Goal: Book appointment/travel/reservation

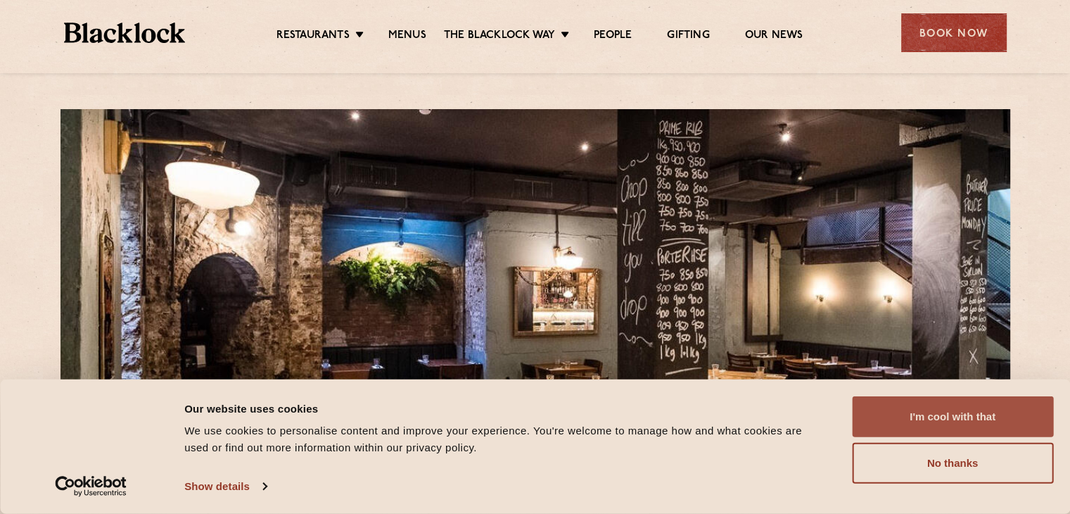
click at [965, 415] on button "I'm cool with that" at bounding box center [952, 416] width 201 height 41
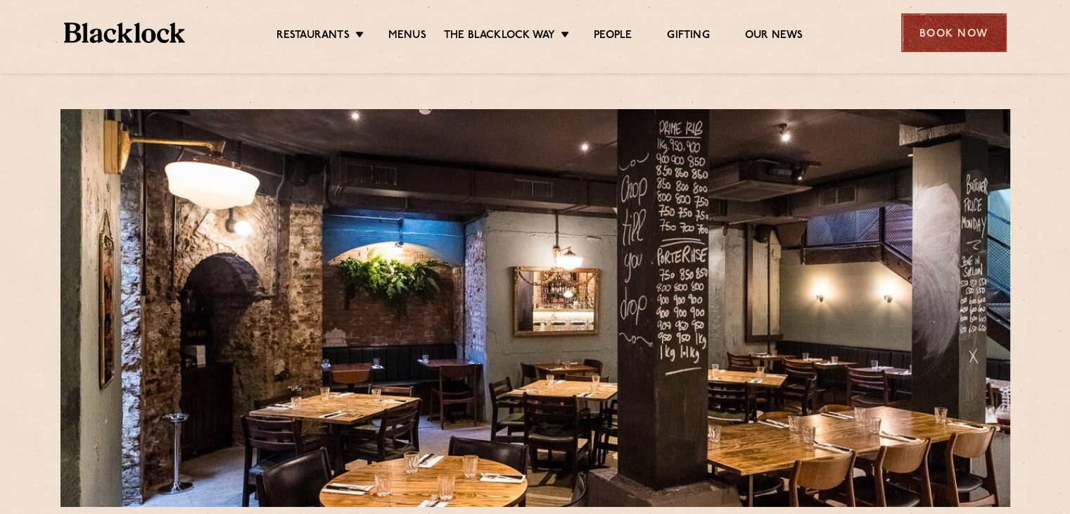
click at [933, 37] on div "Book Now" at bounding box center [954, 32] width 106 height 39
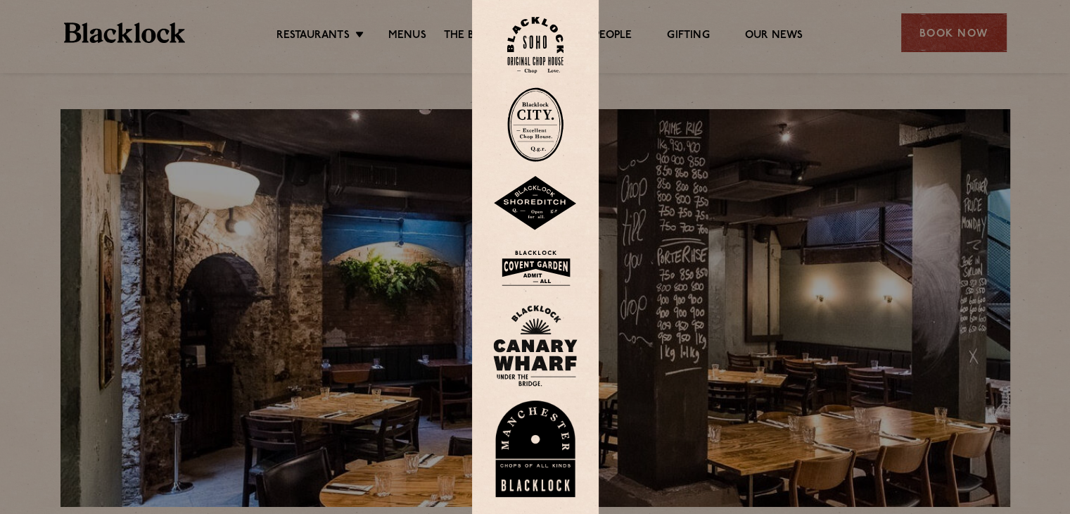
drag, startPoint x: 308, startPoint y: 61, endPoint x: 394, endPoint y: 45, distance: 87.3
click at [309, 53] on div at bounding box center [535, 257] width 1070 height 514
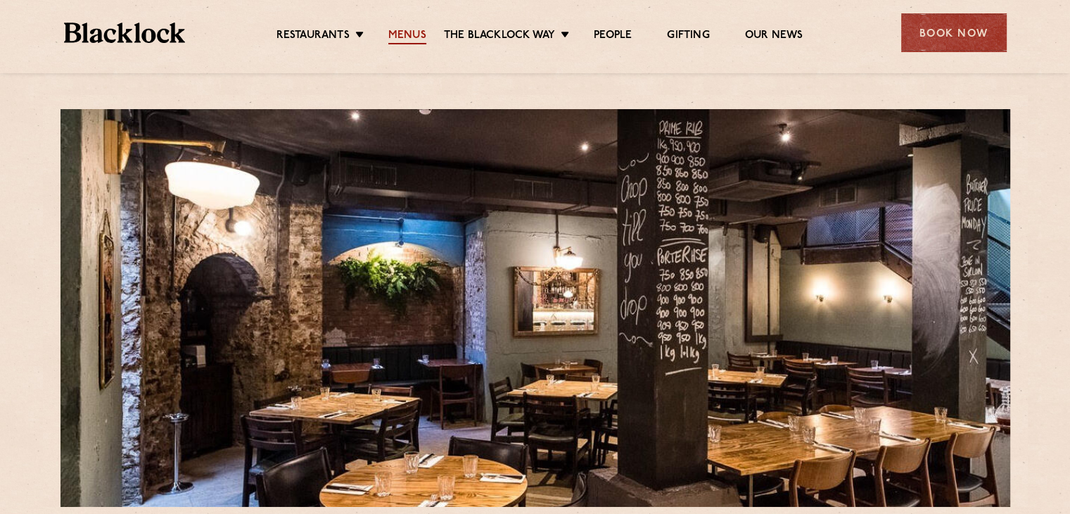
click at [413, 33] on link "Menus" at bounding box center [407, 36] width 38 height 15
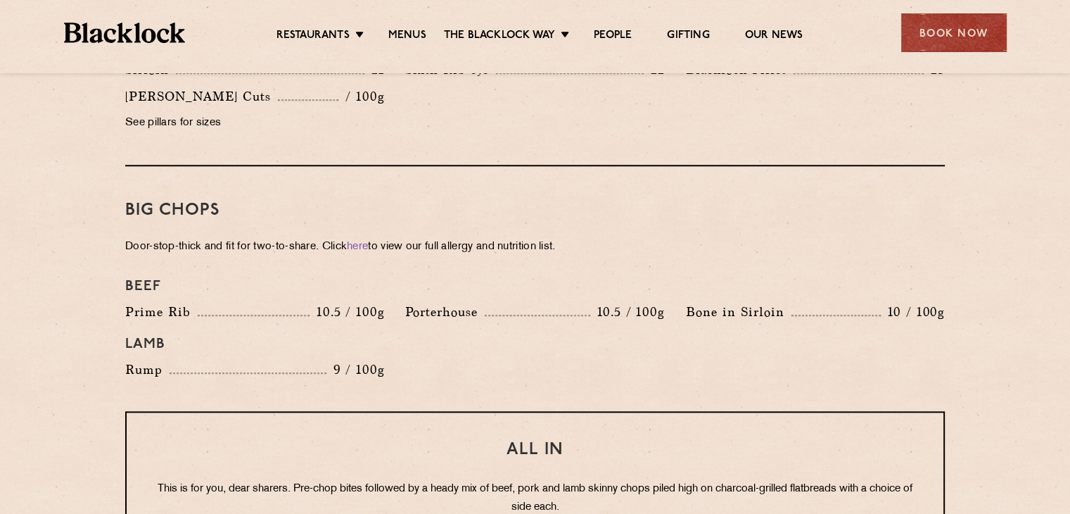
scroll to position [1618, 0]
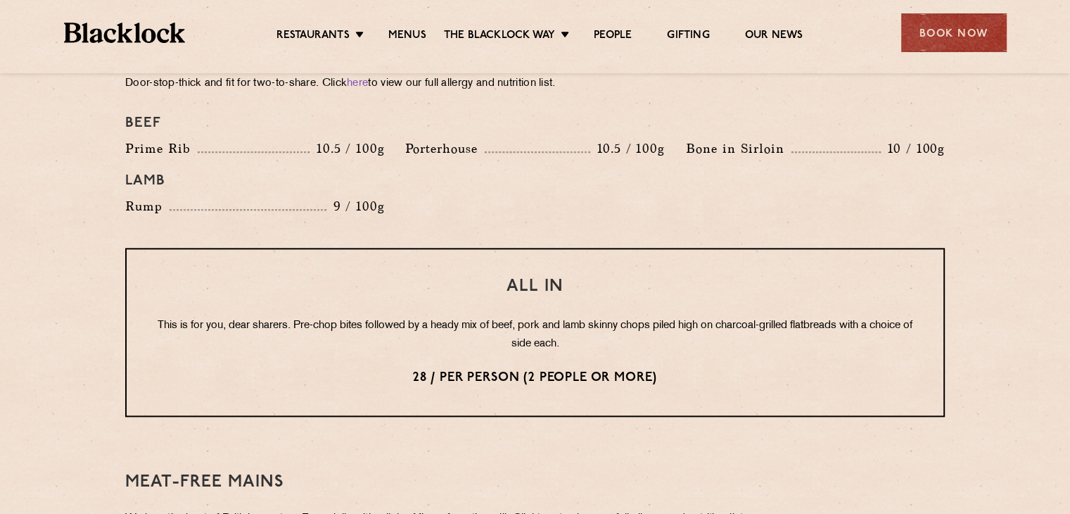
click at [395, 319] on p "This is for you, dear sharers. Pre-chop bites followed by a heady mix of beef, …" at bounding box center [535, 335] width 761 height 37
drag, startPoint x: 456, startPoint y: 361, endPoint x: 507, endPoint y: 358, distance: 50.7
click at [507, 369] on p "28 / per person (2 people or more)" at bounding box center [535, 378] width 761 height 18
drag, startPoint x: 544, startPoint y: 369, endPoint x: 559, endPoint y: 361, distance: 17.0
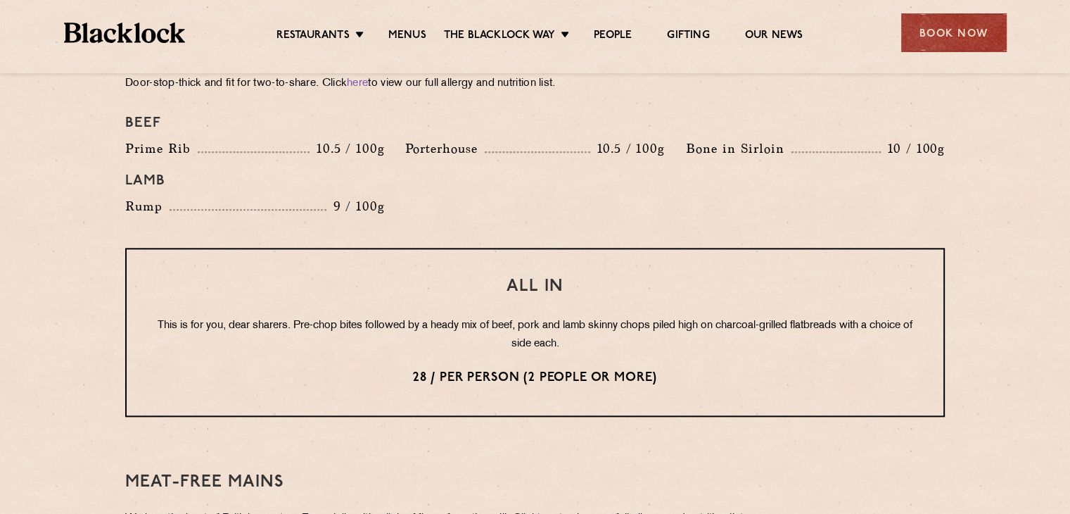
click at [545, 369] on div "All In This is for you, dear sharers. Pre-chop bites followed by a heady mix of…" at bounding box center [535, 332] width 820 height 169
drag, startPoint x: 563, startPoint y: 358, endPoint x: 634, endPoint y: 362, distance: 71.2
click at [634, 369] on p "28 / per person (2 people or more)" at bounding box center [535, 378] width 761 height 18
click at [635, 369] on p "28 / per person (2 people or more)" at bounding box center [535, 378] width 761 height 18
click at [666, 379] on div "All In This is for you, dear sharers. Pre-chop bites followed by a heady mix of…" at bounding box center [535, 332] width 820 height 169
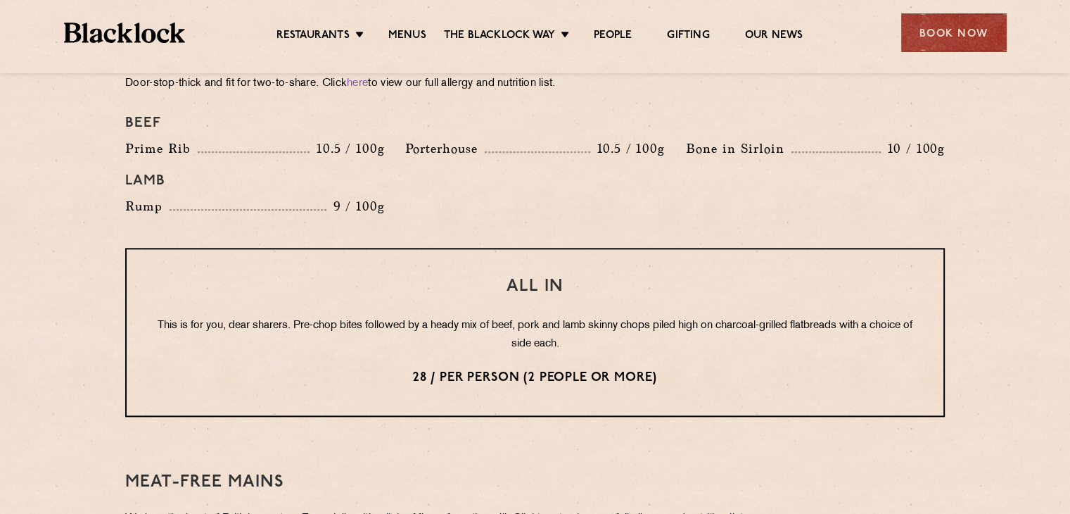
drag, startPoint x: 662, startPoint y: 379, endPoint x: 425, endPoint y: 371, distance: 237.2
click at [449, 368] on div "All In This is for you, dear sharers. Pre-chop bites followed by a heady mix of…" at bounding box center [535, 332] width 820 height 169
drag, startPoint x: 412, startPoint y: 357, endPoint x: 523, endPoint y: 357, distance: 110.5
click at [521, 369] on p "28 / per person (2 people or more)" at bounding box center [535, 378] width 761 height 18
click at [523, 369] on p "28 / per person (2 people or more)" at bounding box center [535, 378] width 761 height 18
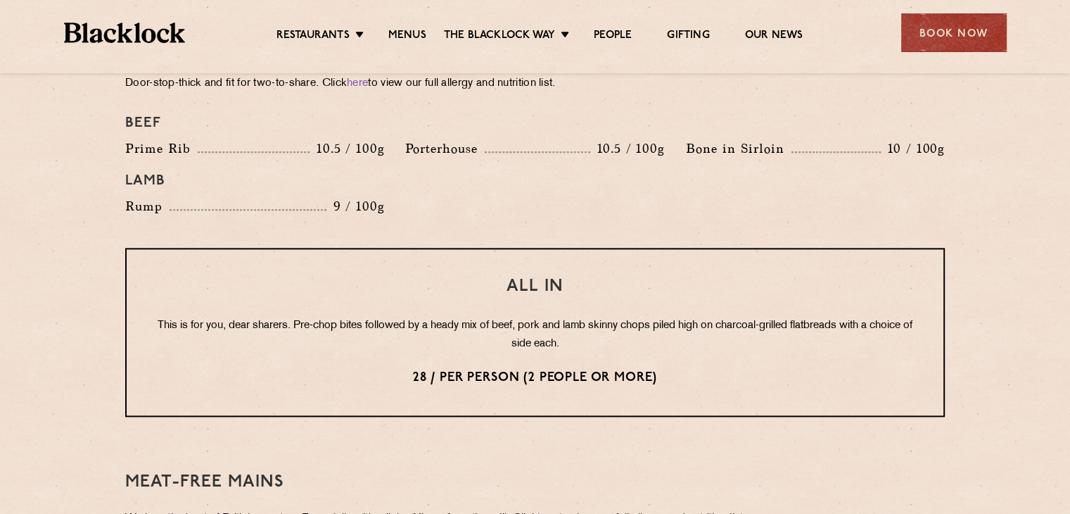
click at [562, 371] on div "All In This is for you, dear sharers. Pre-chop bites followed by a heady mix of…" at bounding box center [535, 332] width 820 height 169
drag, startPoint x: 490, startPoint y: 348, endPoint x: 583, endPoint y: 349, distance: 92.9
click at [583, 369] on p "28 / per person (2 people or more)" at bounding box center [535, 378] width 761 height 18
click at [592, 366] on div "All In This is for you, dear sharers. Pre-chop bites followed by a heady mix of…" at bounding box center [535, 332] width 820 height 169
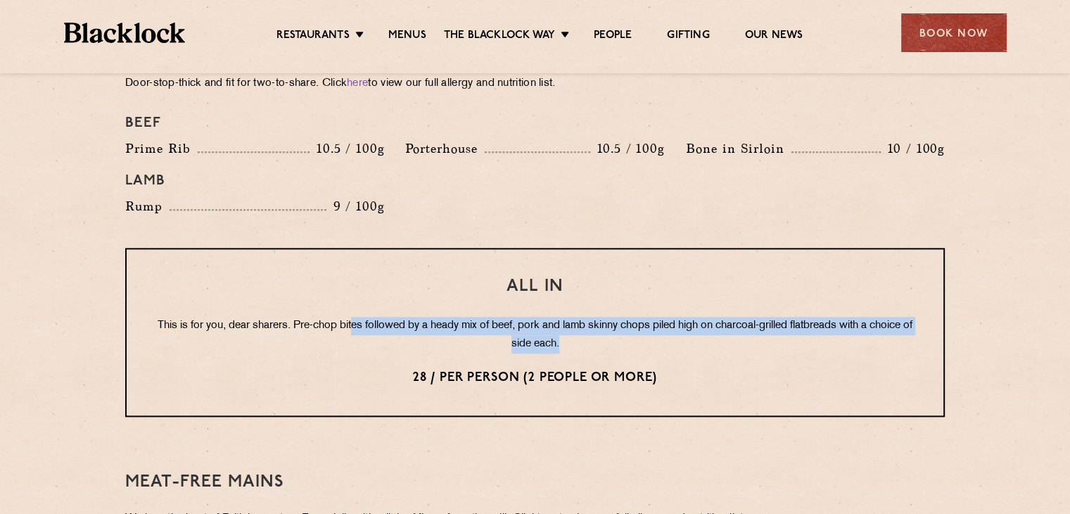
drag, startPoint x: 452, startPoint y: 307, endPoint x: 574, endPoint y: 313, distance: 121.8
click at [574, 317] on p "This is for you, dear sharers. Pre-chop bites followed by a heady mix of beef, …" at bounding box center [535, 335] width 761 height 37
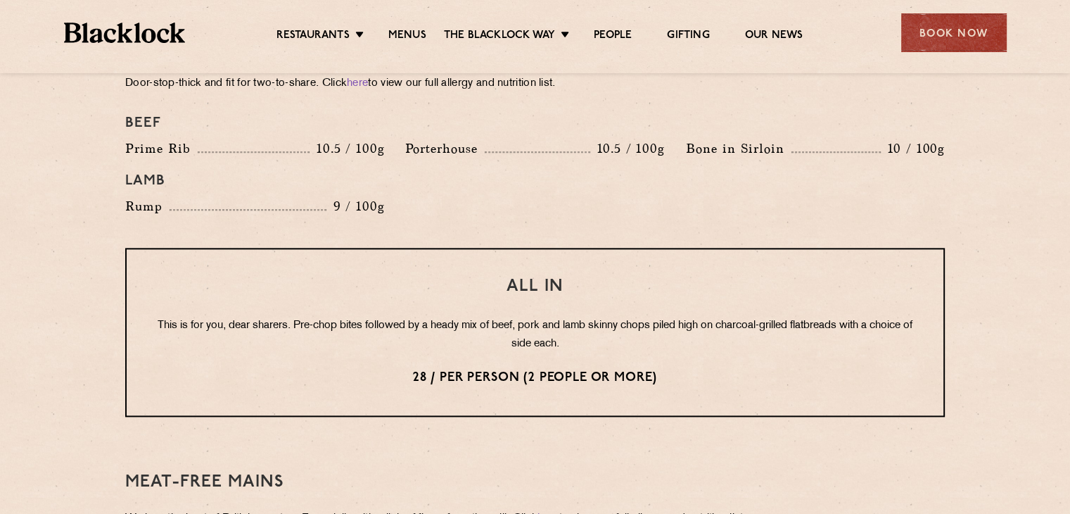
click at [602, 329] on p "This is for you, dear sharers. Pre-chop bites followed by a heady mix of beef, …" at bounding box center [535, 335] width 761 height 37
drag, startPoint x: 621, startPoint y: 307, endPoint x: 711, endPoint y: 303, distance: 90.2
click at [711, 317] on p "This is for you, dear sharers. Pre-chop bites followed by a heady mix of beef, …" at bounding box center [535, 335] width 761 height 37
click at [724, 328] on p "This is for you, dear sharers. Pre-chop bites followed by a heady mix of beef, …" at bounding box center [535, 335] width 761 height 37
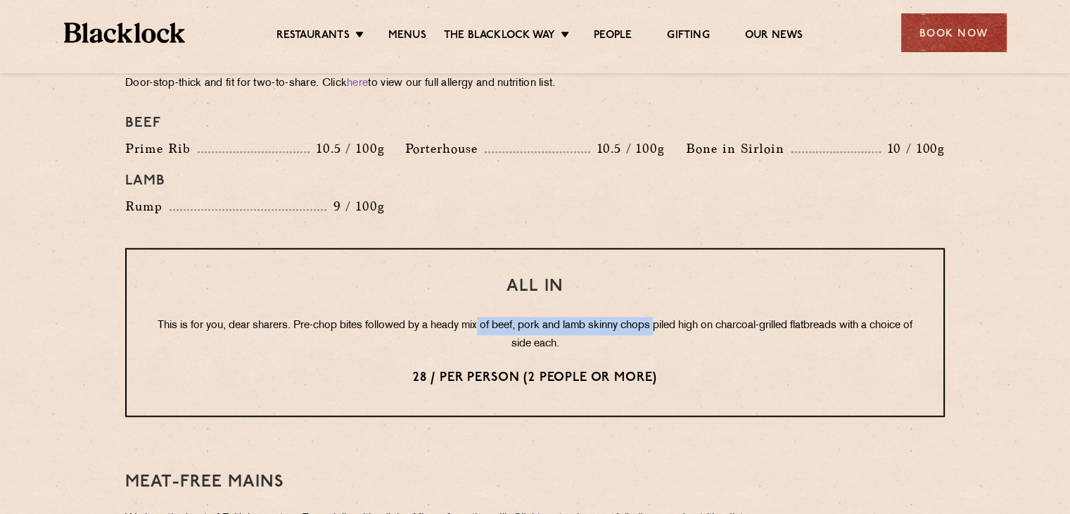
drag, startPoint x: 482, startPoint y: 300, endPoint x: 678, endPoint y: 307, distance: 195.7
click at [677, 317] on p "This is for you, dear sharers. Pre-chop bites followed by a heady mix of beef, …" at bounding box center [535, 335] width 761 height 37
click at [678, 317] on p "This is for you, dear sharers. Pre-chop bites followed by a heady mix of beef, …" at bounding box center [535, 335] width 761 height 37
click at [707, 331] on div "All In This is for you, dear sharers. Pre-chop bites followed by a heady mix of…" at bounding box center [535, 332] width 820 height 169
drag, startPoint x: 652, startPoint y: 310, endPoint x: 787, endPoint y: 303, distance: 135.3
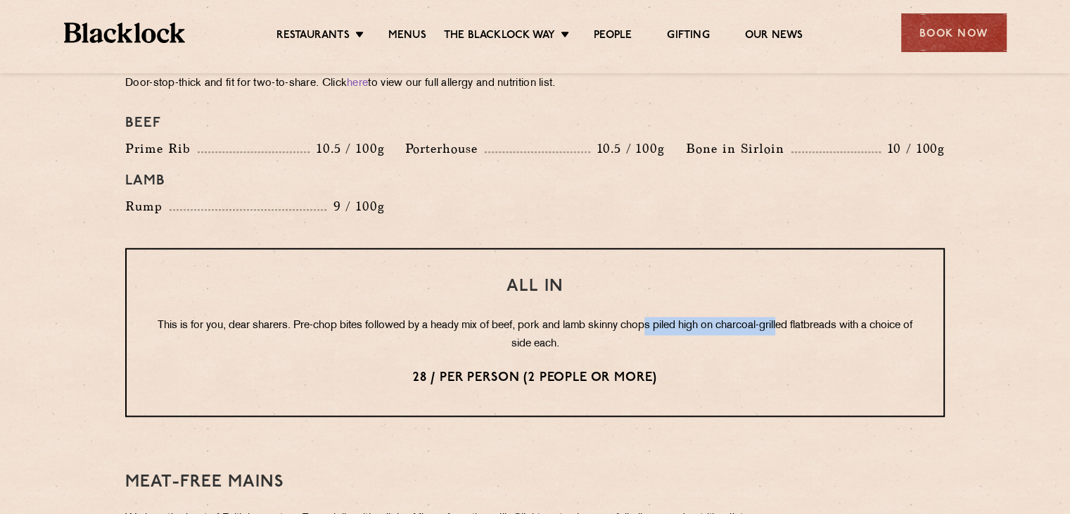
click at [787, 317] on p "This is for you, dear sharers. Pre-chop bites followed by a heady mix of beef, …" at bounding box center [535, 335] width 761 height 37
click at [796, 324] on p "This is for you, dear sharers. Pre-chop bites followed by a heady mix of beef, …" at bounding box center [535, 335] width 761 height 37
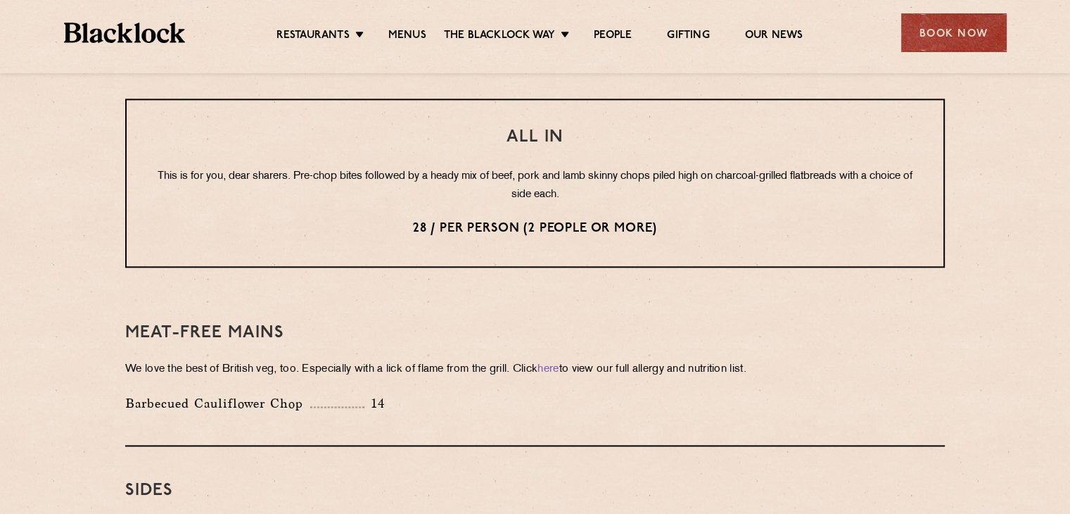
scroll to position [1900, 0]
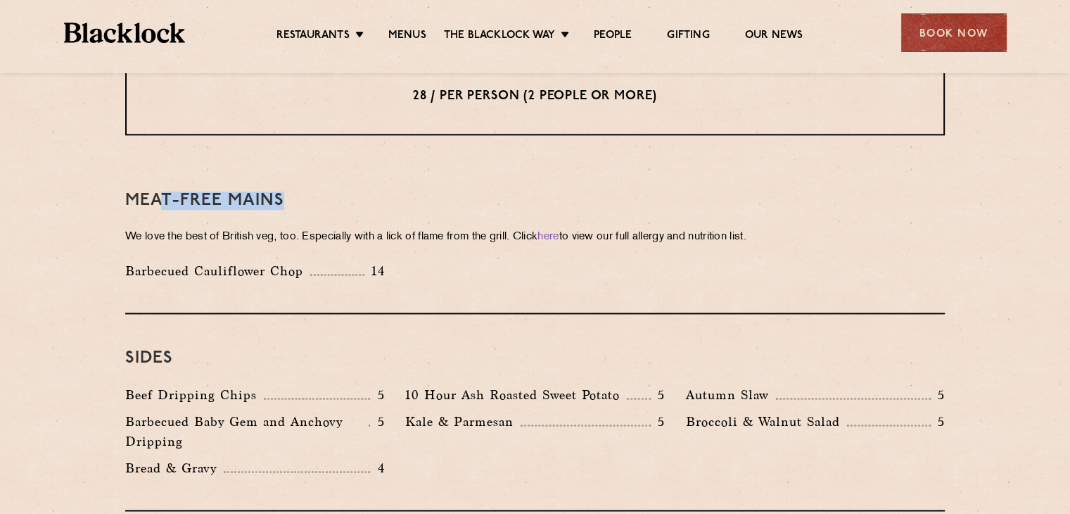
drag, startPoint x: 163, startPoint y: 184, endPoint x: 332, endPoint y: 186, distance: 168.9
click at [332, 191] on h3 "Meat-Free mains" at bounding box center [535, 200] width 820 height 18
drag, startPoint x: 379, startPoint y: 221, endPoint x: 241, endPoint y: 249, distance: 140.1
click at [241, 261] on p "Barbecued Cauliflower Chop" at bounding box center [217, 271] width 185 height 20
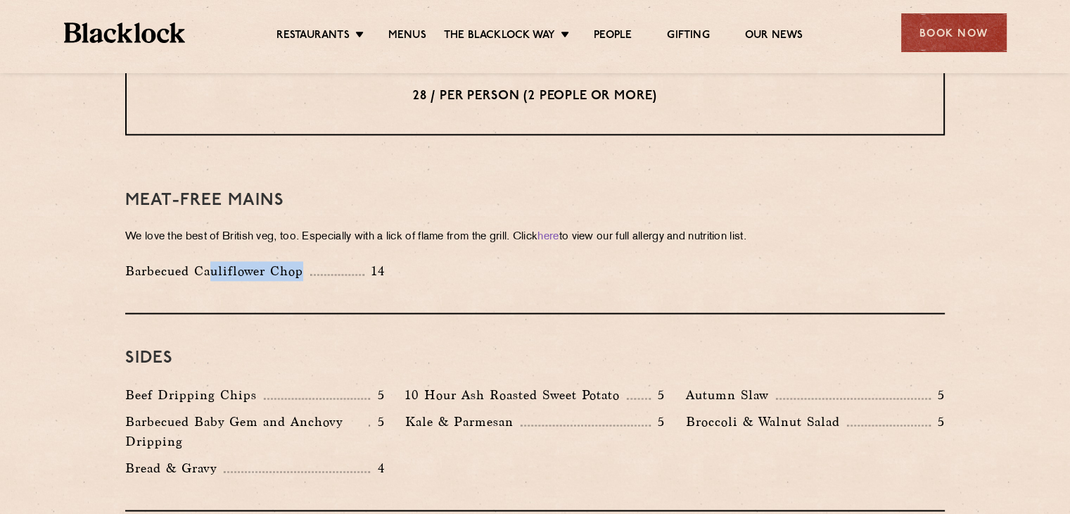
drag, startPoint x: 278, startPoint y: 255, endPoint x: 348, endPoint y: 253, distance: 70.4
click at [347, 261] on div "Barbecued Cauliflower Chop 14" at bounding box center [254, 271] width 259 height 20
drag, startPoint x: 348, startPoint y: 253, endPoint x: 445, endPoint y: 281, distance: 100.9
click at [349, 274] on div at bounding box center [337, 274] width 54 height 1
drag, startPoint x: 457, startPoint y: 279, endPoint x: 487, endPoint y: 284, distance: 30.0
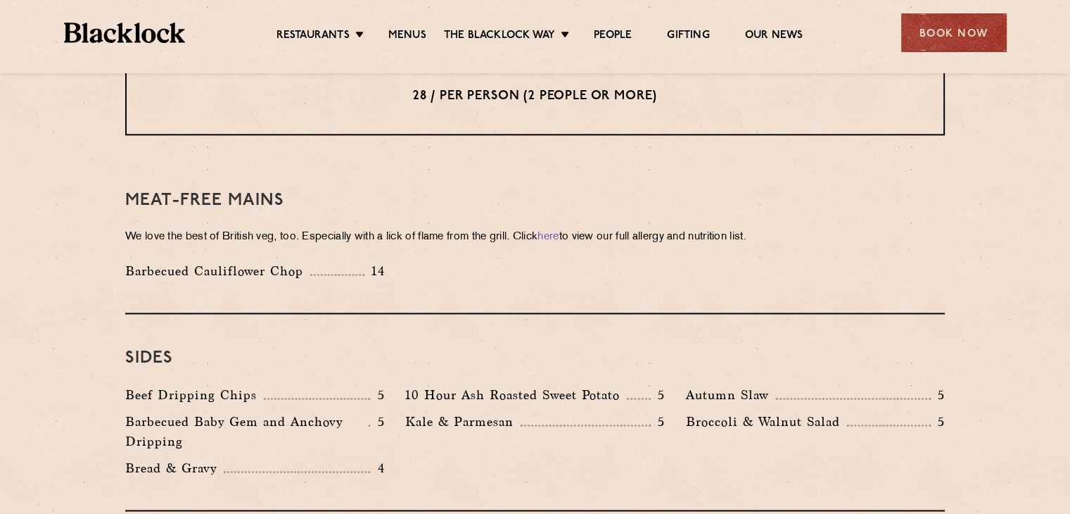
click at [459, 277] on div "Meat-Free mains We love the best of British veg, too. Especially with a lick of…" at bounding box center [535, 235] width 820 height 158
click at [958, 19] on div "Book Now" at bounding box center [954, 32] width 106 height 39
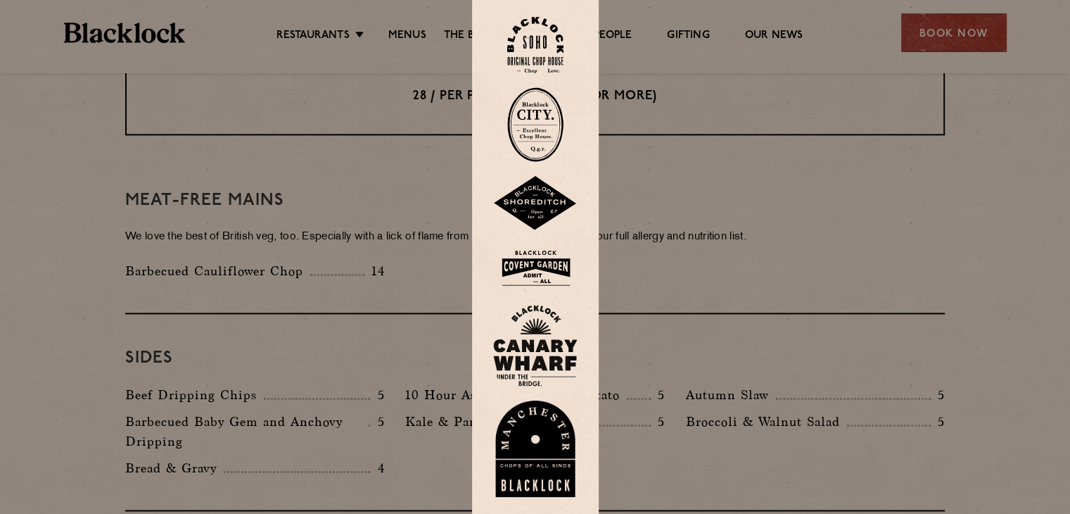
click at [542, 125] on img at bounding box center [535, 124] width 56 height 75
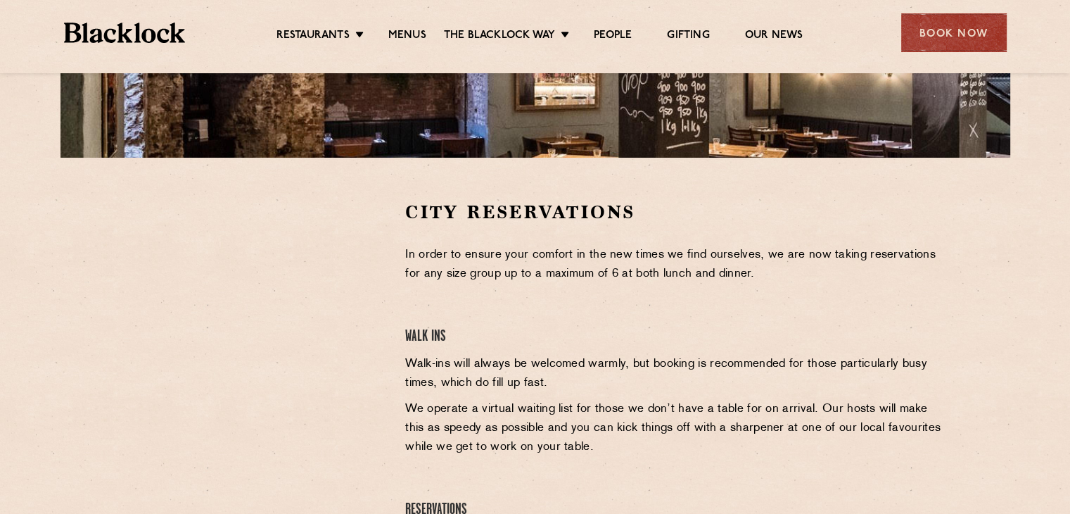
scroll to position [493, 0]
